Goal: Find contact information: Obtain details needed to contact an individual or organization

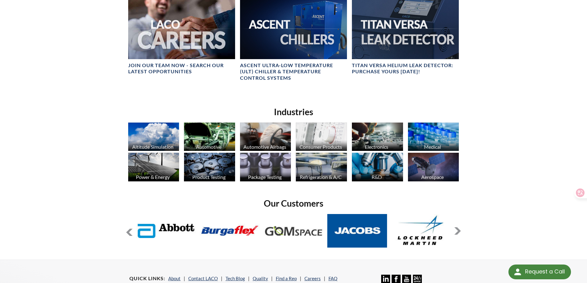
scroll to position [370, 0]
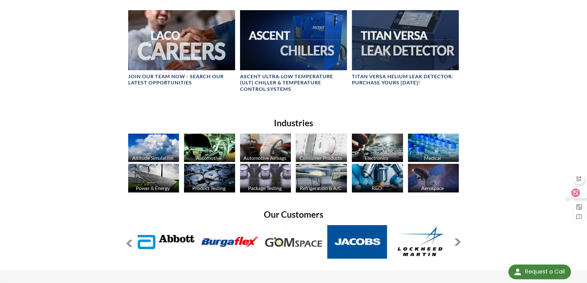
click at [577, 199] on div at bounding box center [576, 196] width 22 height 52
click at [580, 194] on div at bounding box center [578, 192] width 17 height 11
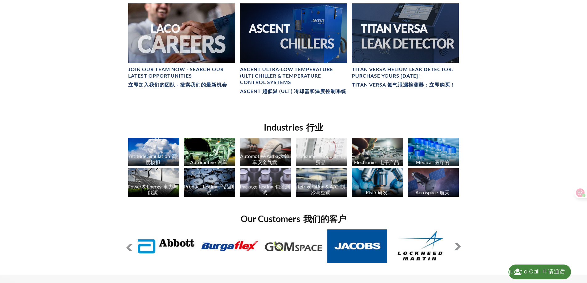
scroll to position [529, 0]
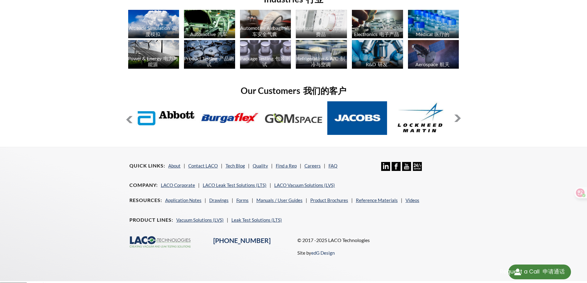
click at [247, 256] on div ".cls-1{fill:#193661;}.cls-2{fill:#58595b;}.cls-3{fill:url(#radial-gradient);}.c…" at bounding box center [294, 251] width 336 height 30
drag, startPoint x: 262, startPoint y: 239, endPoint x: 214, endPoint y: 239, distance: 48.7
click at [214, 239] on div "[PHONE_NUMBER]" at bounding box center [251, 240] width 84 height 9
copy link "[PHONE_NUMBER]"
click at [482, 201] on div "Quick Links About Contact LACO Tech Blog Quality Find a Rep Careers FAQ Linkedi…" at bounding box center [293, 209] width 394 height 124
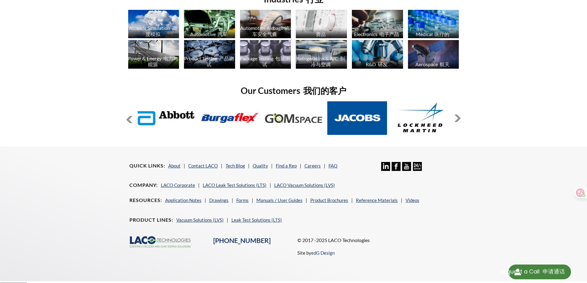
click at [12, 283] on select "**********" at bounding box center [13, 285] width 27 height 5
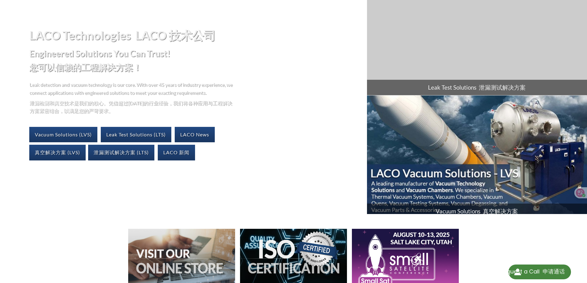
scroll to position [0, 0]
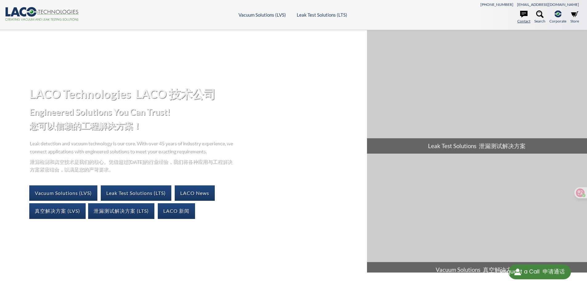
click at [524, 18] on icon at bounding box center [523, 13] width 7 height 7
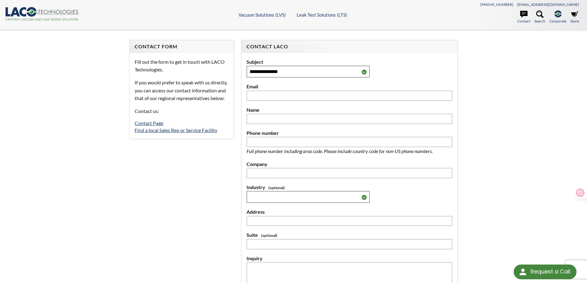
select select "语言翻译微件"
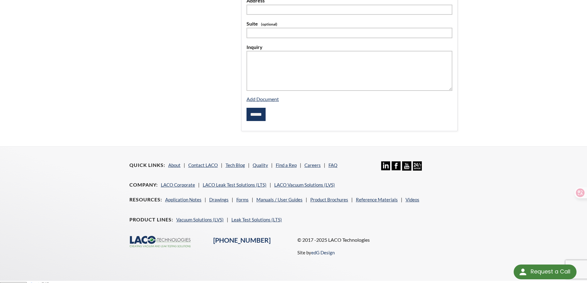
scroll to position [218, 0]
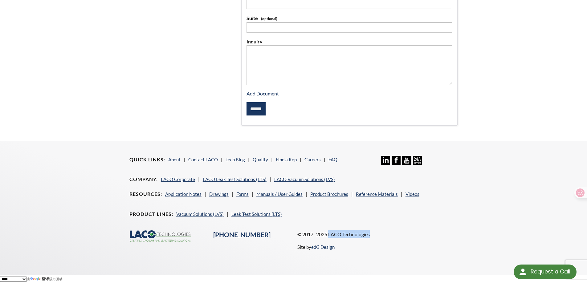
drag, startPoint x: 329, startPoint y: 235, endPoint x: 370, endPoint y: 238, distance: 40.8
click at [370, 238] on p "© 2017 -2025 LACO Technologies" at bounding box center [377, 234] width 161 height 8
copy p "LACO Technologies"
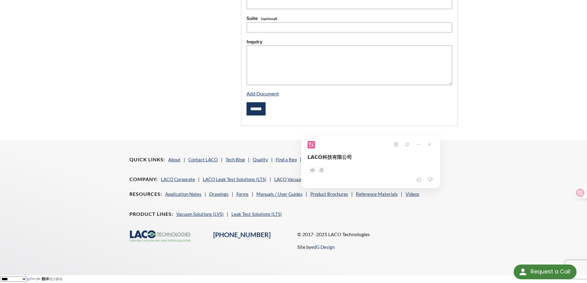
click at [438, 217] on nav "Product Lines Vacuum Solutions (LVS) Leak Test Solutions (LTS)" at bounding box center [293, 218] width 328 height 17
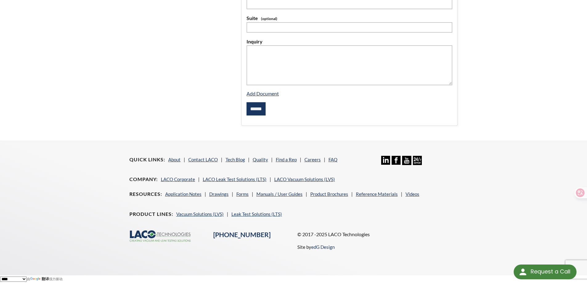
click at [384, 158] on icon at bounding box center [385, 160] width 9 height 9
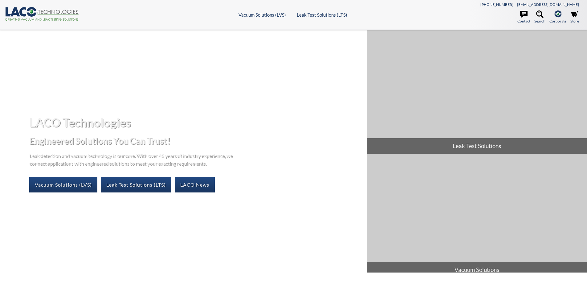
select select "语言翻译微件"
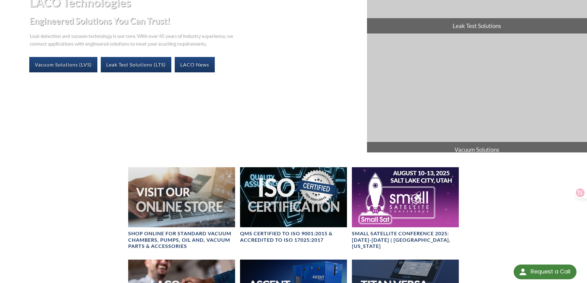
scroll to position [185, 0]
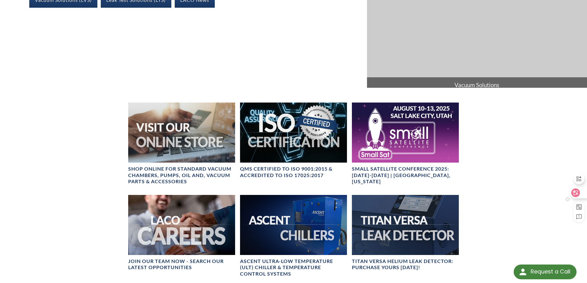
click at [578, 195] on icon at bounding box center [575, 192] width 5 height 5
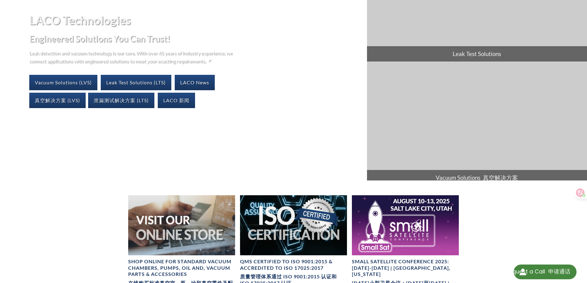
scroll to position [31, 0]
